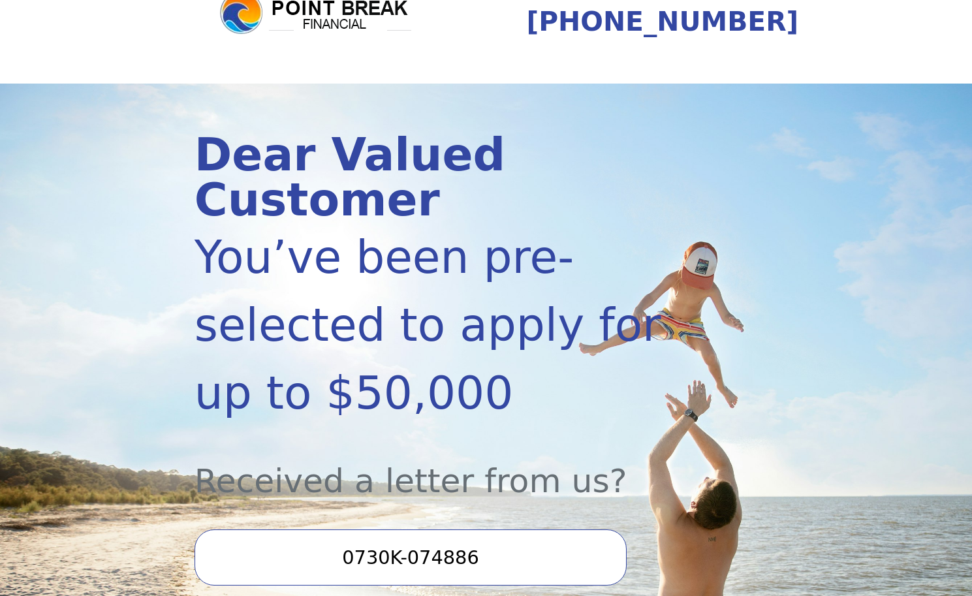
scroll to position [320, 0]
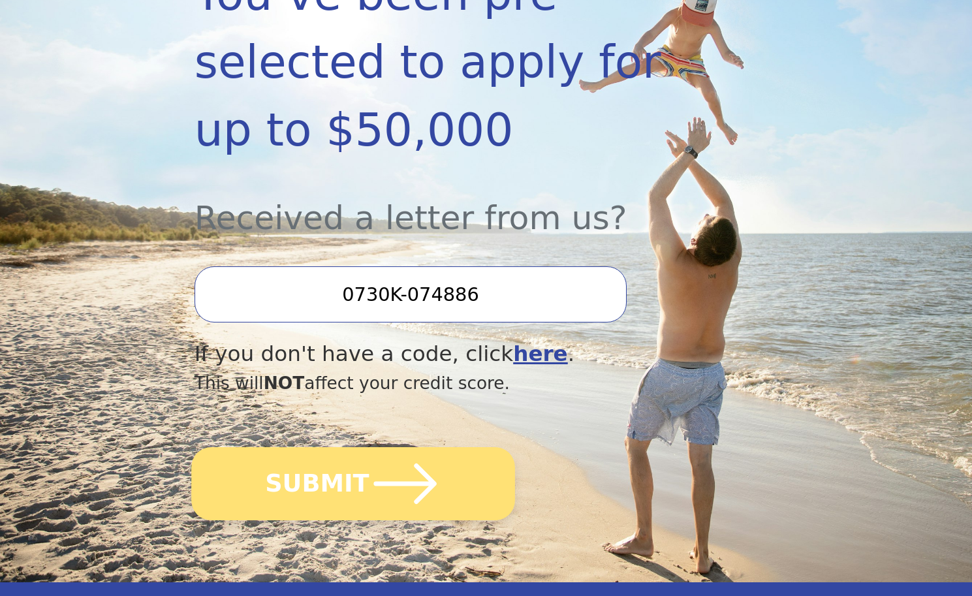
click at [369, 448] on icon "submit" at bounding box center [405, 484] width 72 height 72
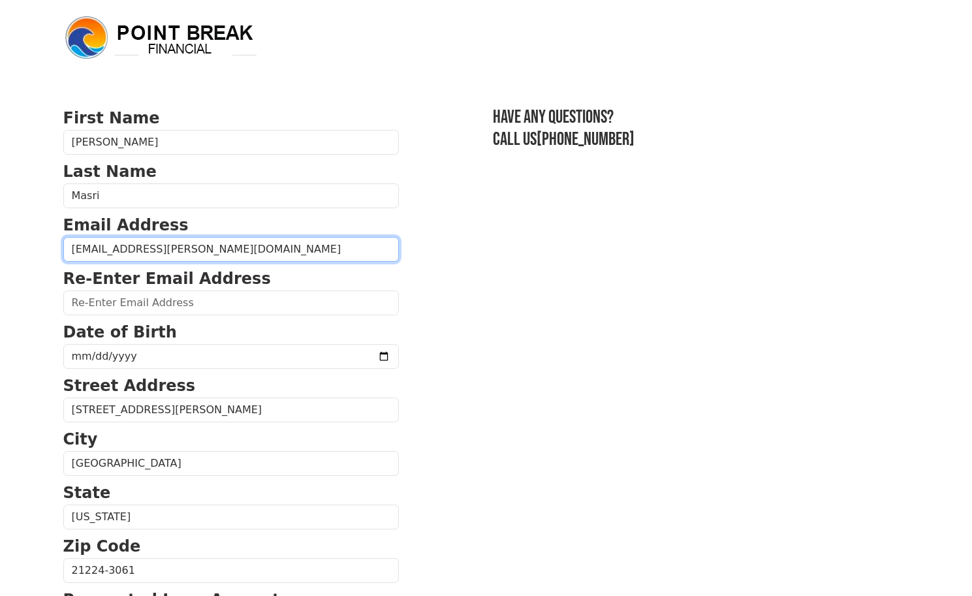
type input "[EMAIL_ADDRESS][PERSON_NAME][DOMAIN_NAME]"
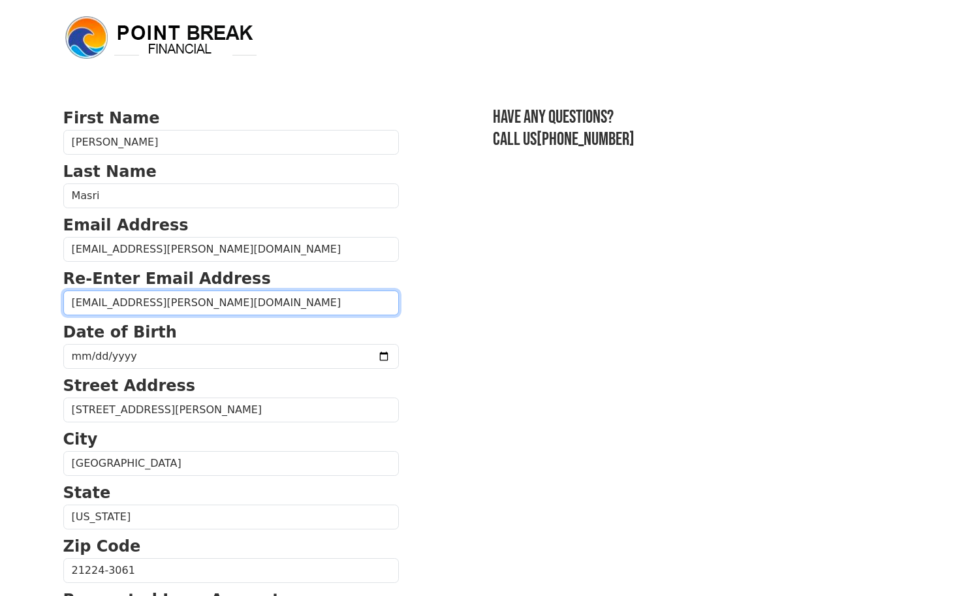
type input "[EMAIL_ADDRESS][PERSON_NAME][DOMAIN_NAME]"
type input "0992-08-22"
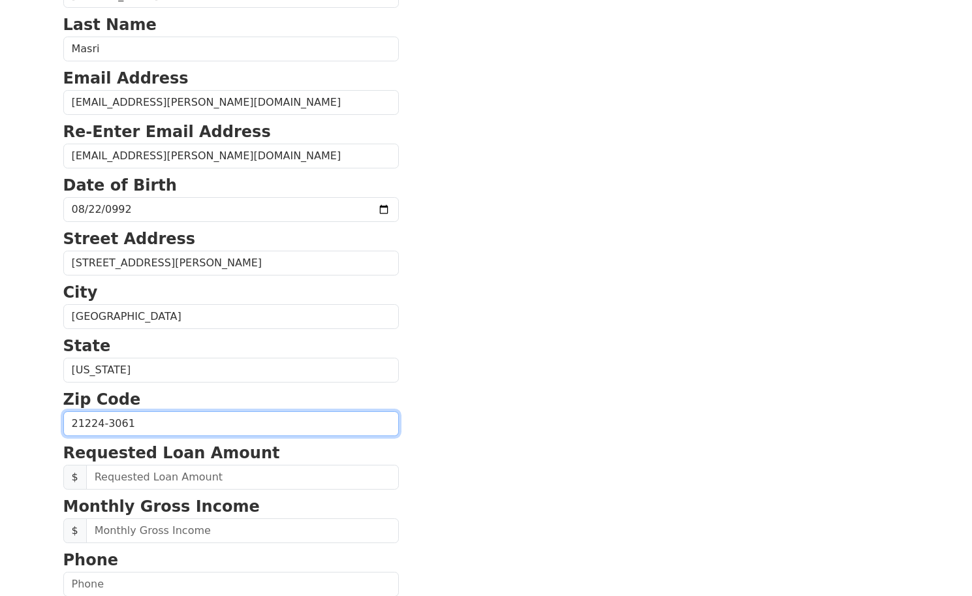
scroll to position [234, 0]
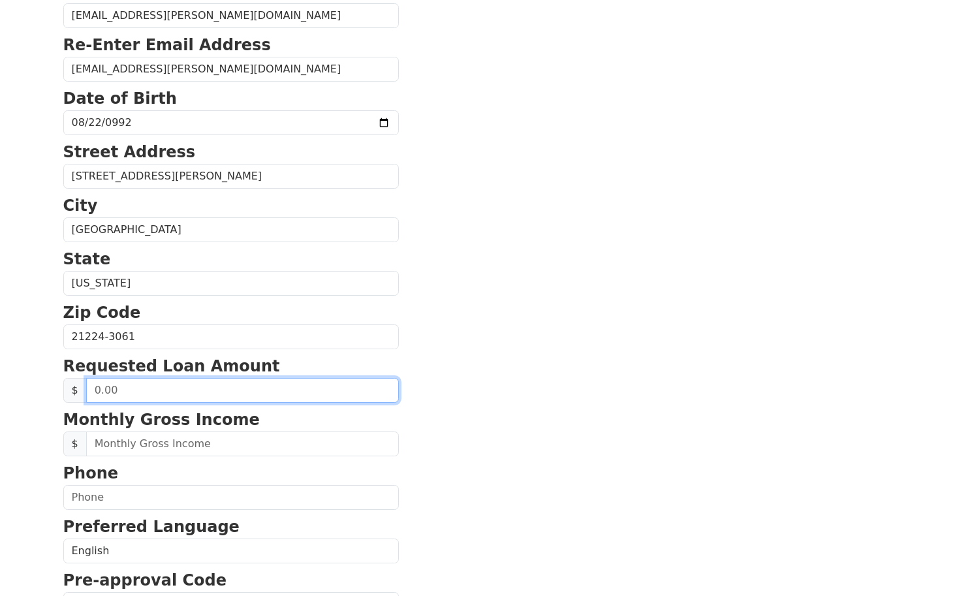
click at [199, 393] on input "text" at bounding box center [242, 390] width 313 height 25
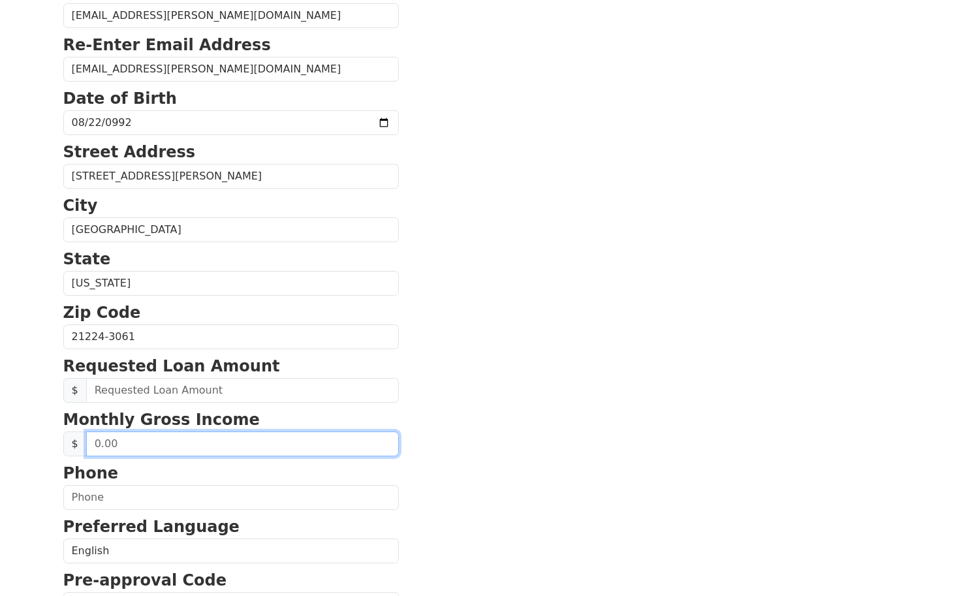
click at [224, 439] on input "text" at bounding box center [242, 443] width 313 height 25
type input "4,000.00"
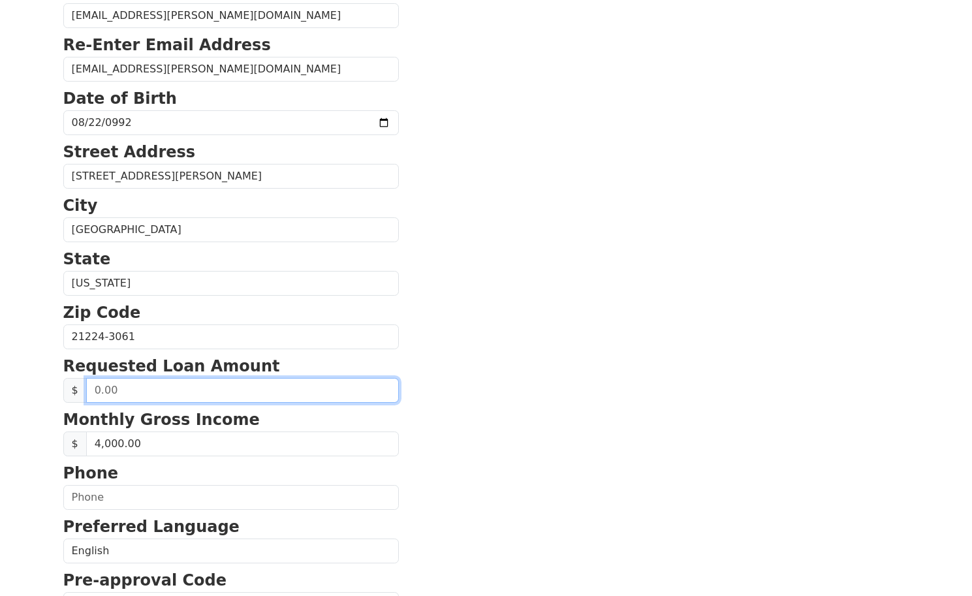
click at [165, 379] on input "text" at bounding box center [242, 390] width 313 height 25
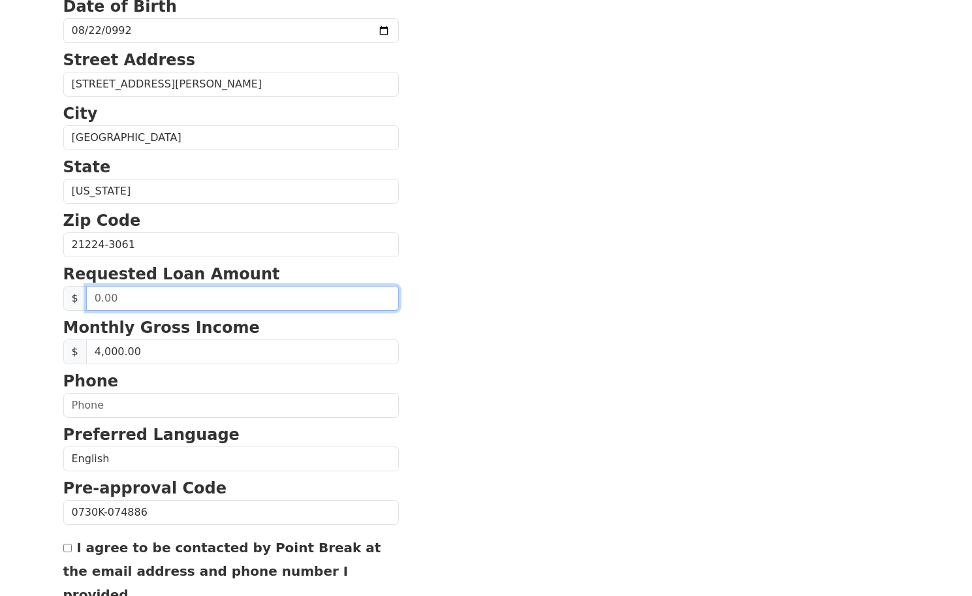
scroll to position [442, 0]
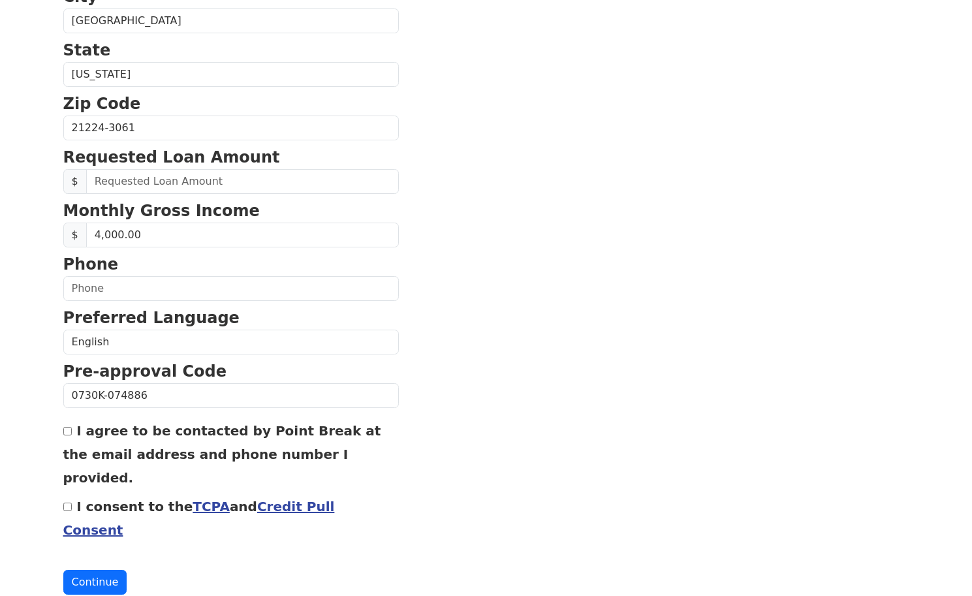
click at [140, 439] on div "I agree to be contacted by Point Break at the email address and phone number I …" at bounding box center [230, 453] width 335 height 70
click at [93, 427] on label "I agree to be contacted by Point Break at the email address and phone number I …" at bounding box center [222, 454] width 318 height 63
click at [72, 427] on input "I agree to be contacted by Point Break at the email address and phone number I …" at bounding box center [67, 431] width 8 height 8
checkbox input "true"
click at [72, 494] on div "I consent to the TCPA and Credit Pull Consent" at bounding box center [230, 517] width 335 height 47
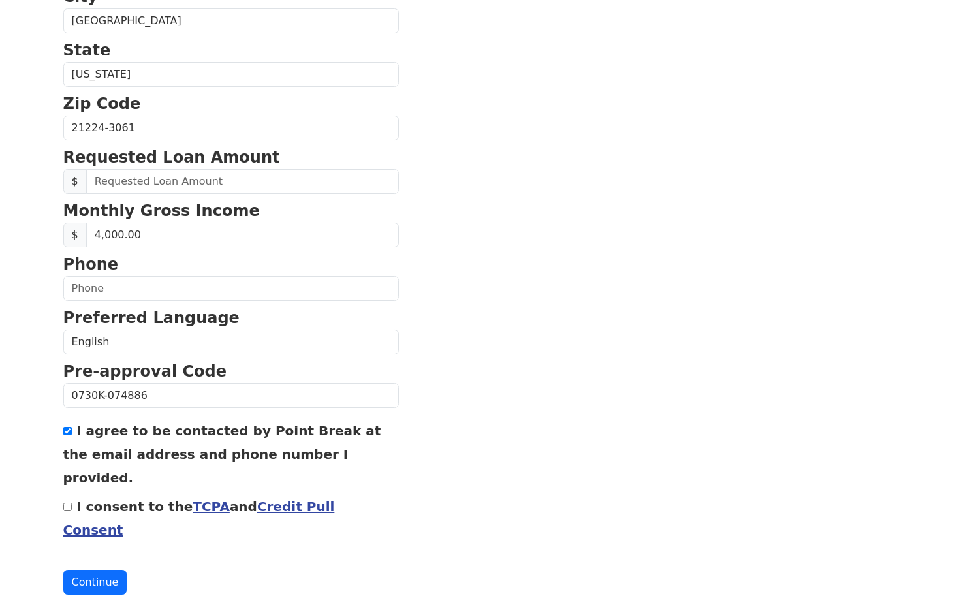
click at [64, 502] on input "I consent to the TCPA and Credit Pull Consent" at bounding box center [67, 506] width 8 height 8
checkbox input "true"
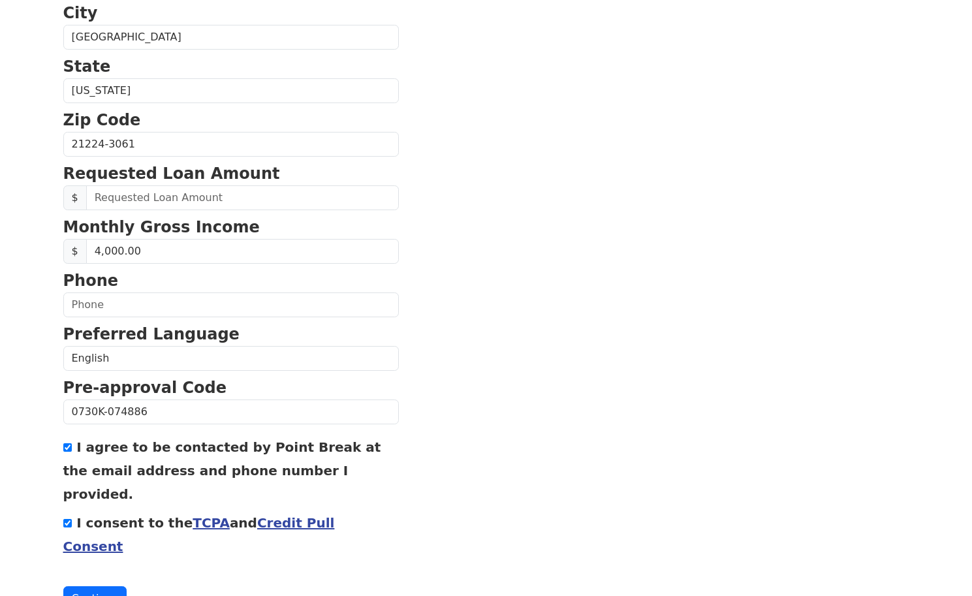
scroll to position [407, 0]
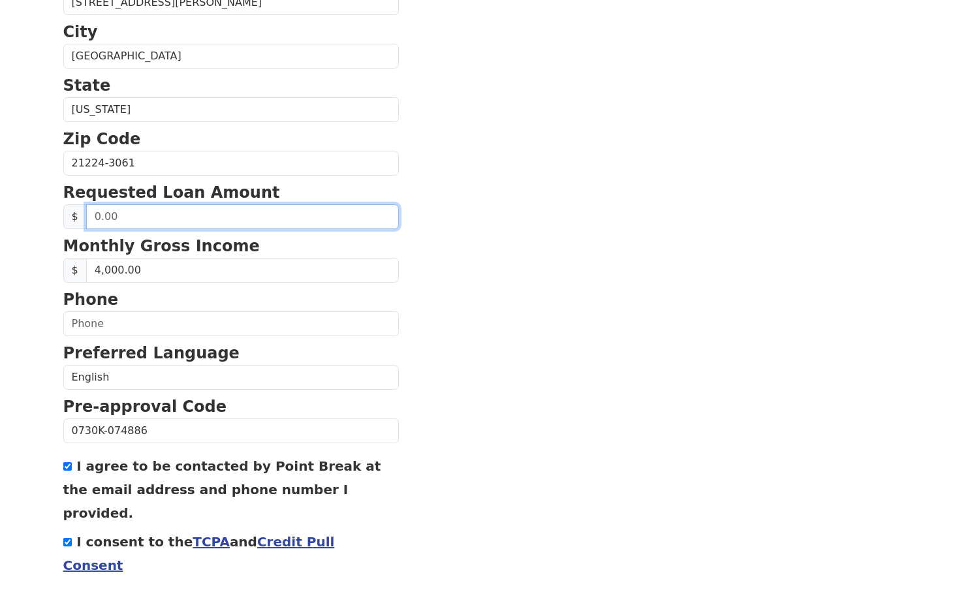
click at [194, 225] on input "text" at bounding box center [242, 216] width 313 height 25
type input "2.00"
type input "25,000.00"
click at [218, 313] on div "Phone" at bounding box center [230, 312] width 335 height 48
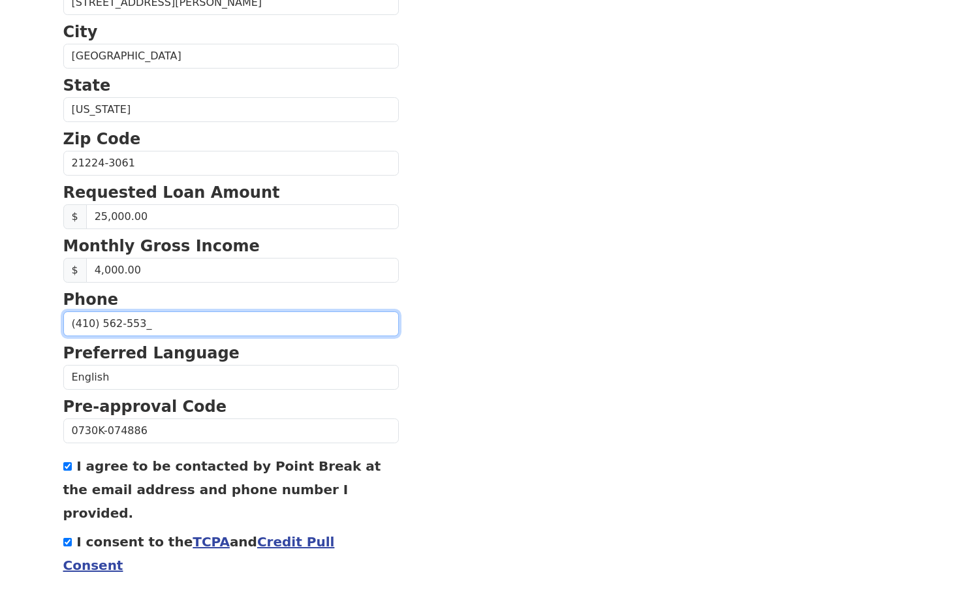
type input "[PHONE_NUMBER]"
